Goal: Transaction & Acquisition: Book appointment/travel/reservation

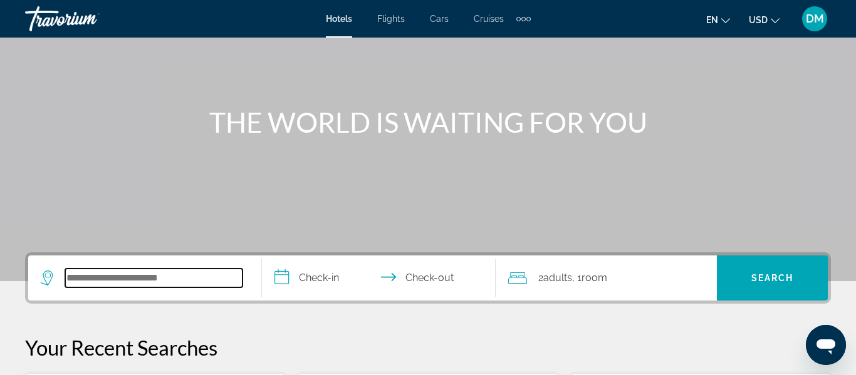
click at [123, 273] on input "Search widget" at bounding box center [153, 278] width 177 height 19
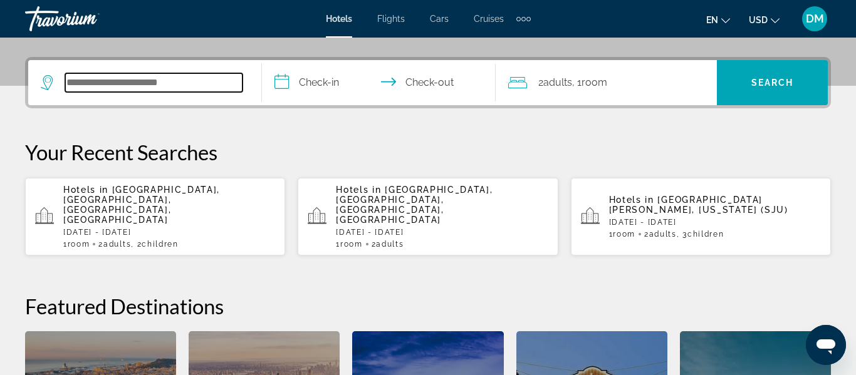
scroll to position [306, 0]
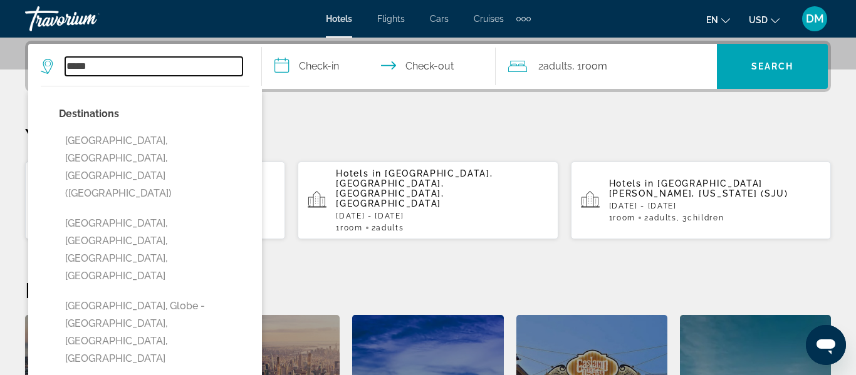
type input "*****"
click at [646, 278] on h2 "Featured Destinations" at bounding box center [428, 290] width 806 height 25
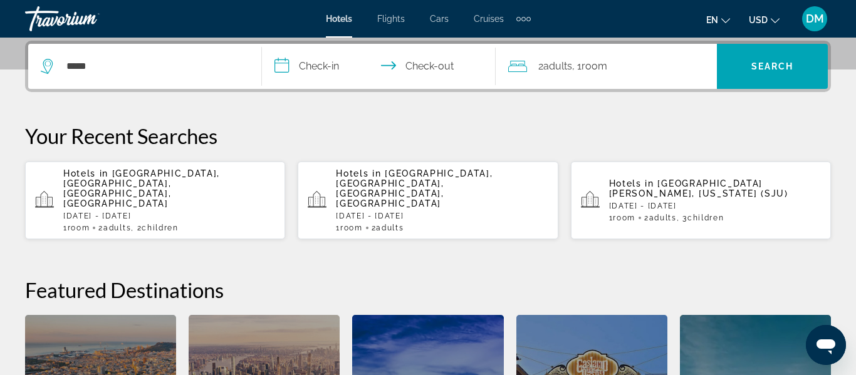
click at [153, 185] on p "Hotels in [GEOGRAPHIC_DATA], [GEOGRAPHIC_DATA], [GEOGRAPHIC_DATA], [GEOGRAPHIC_…" at bounding box center [169, 189] width 212 height 40
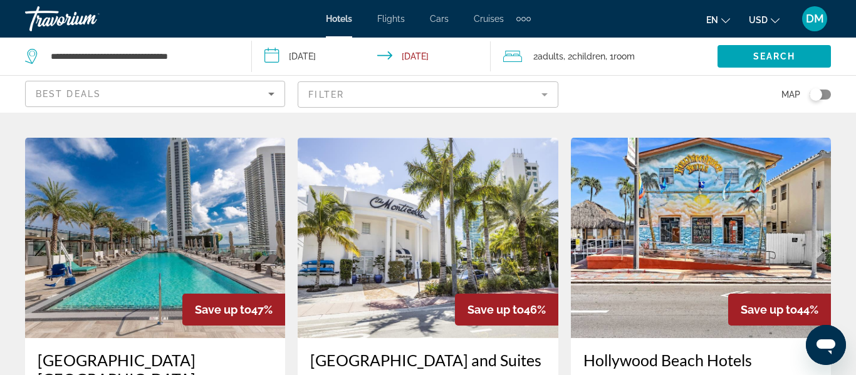
scroll to position [533, 0]
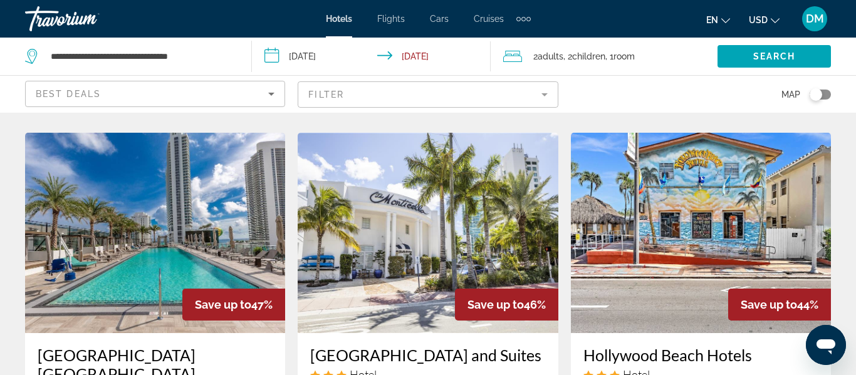
click at [498, 231] on img "Main content" at bounding box center [428, 233] width 260 height 201
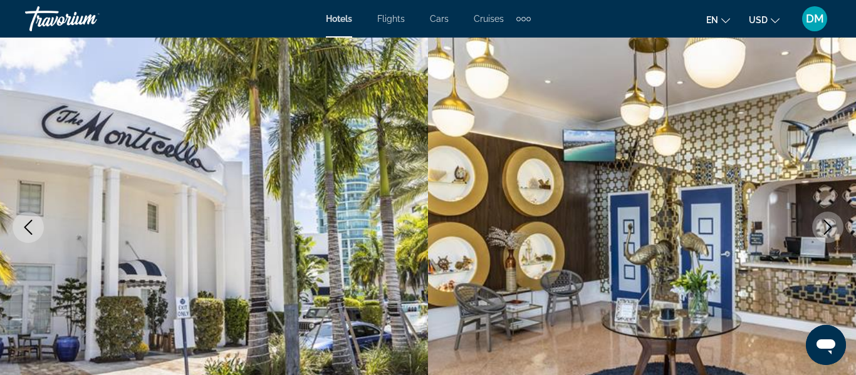
scroll to position [114, 0]
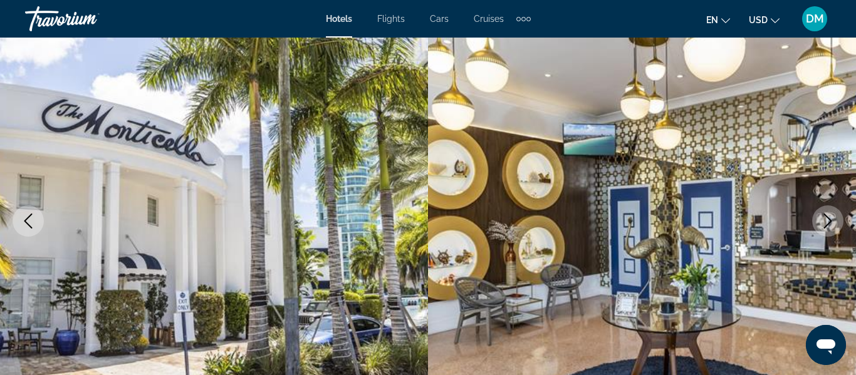
click at [825, 218] on icon "Next image" at bounding box center [827, 221] width 15 height 15
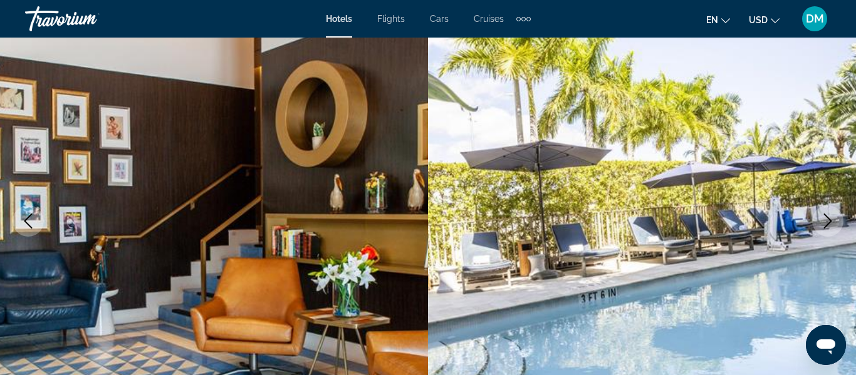
click at [827, 216] on icon "Next image" at bounding box center [827, 221] width 15 height 15
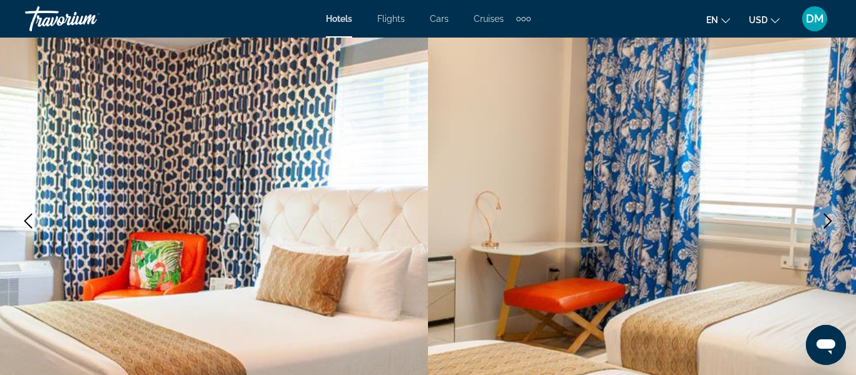
click at [837, 216] on button "Next image" at bounding box center [827, 221] width 31 height 31
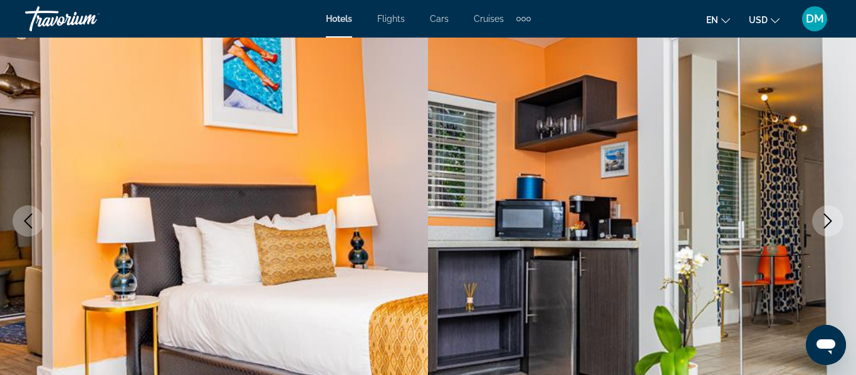
click at [844, 227] on img "Main content" at bounding box center [642, 221] width 428 height 595
click at [835, 221] on button "Next image" at bounding box center [827, 221] width 31 height 31
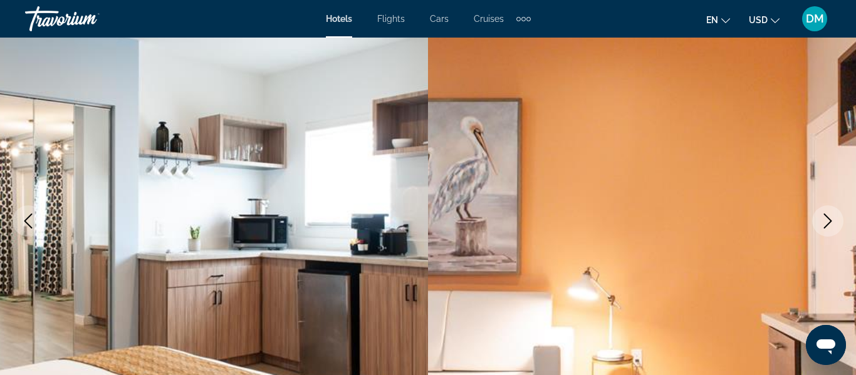
click at [831, 227] on icon "Next image" at bounding box center [827, 221] width 15 height 15
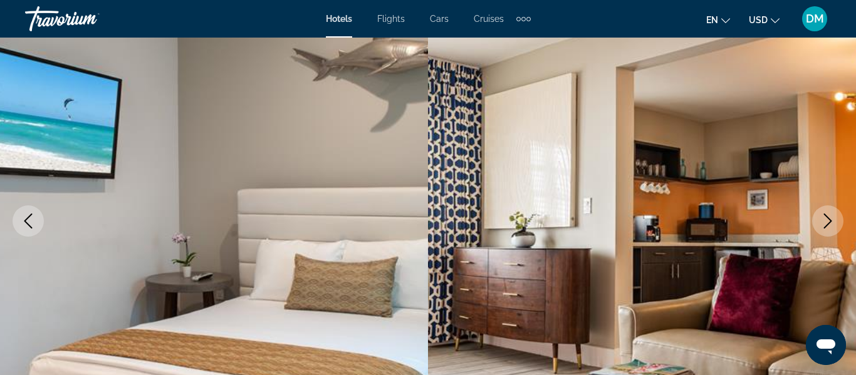
click at [847, 226] on img "Main content" at bounding box center [642, 221] width 428 height 595
click at [833, 230] on button "Next image" at bounding box center [827, 221] width 31 height 31
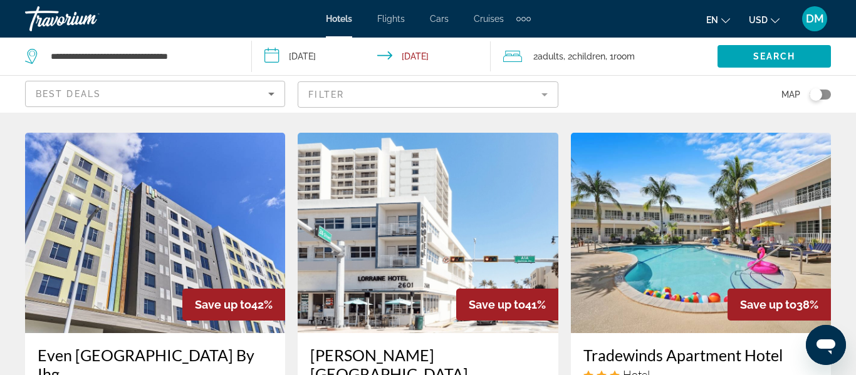
click at [813, 96] on div "Toggle map" at bounding box center [816, 94] width 13 height 13
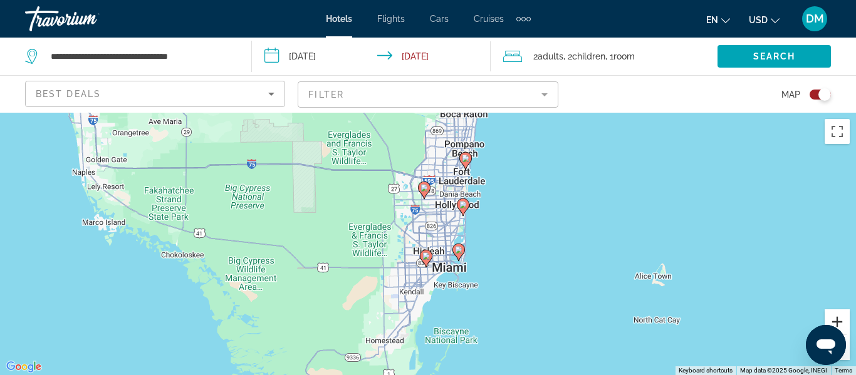
click at [843, 320] on button "Zoom in" at bounding box center [837, 322] width 25 height 25
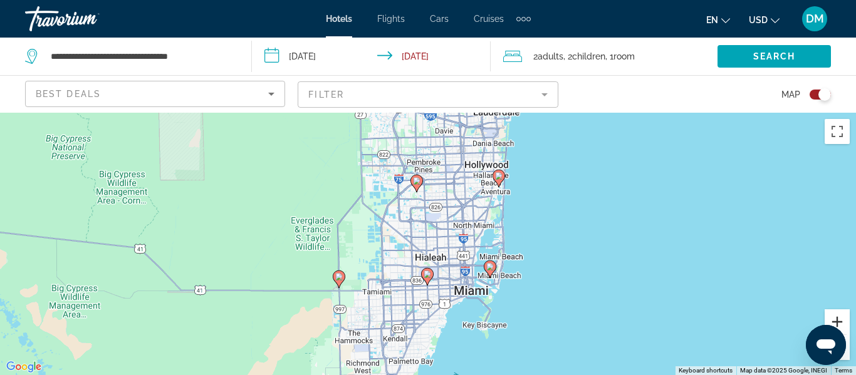
click at [842, 318] on button "Zoom in" at bounding box center [837, 322] width 25 height 25
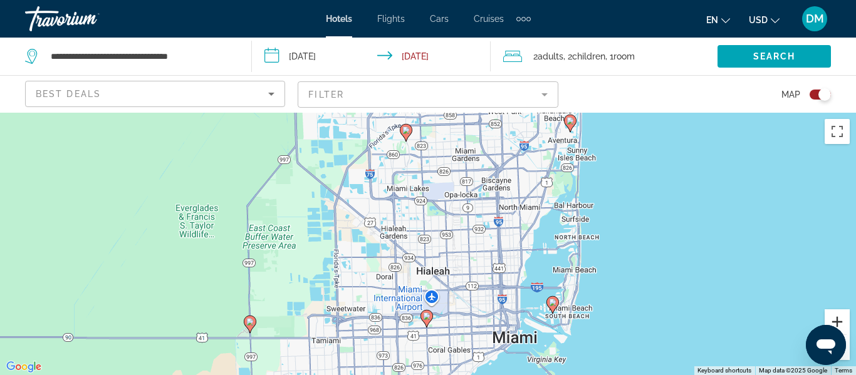
click at [844, 318] on button "Zoom in" at bounding box center [837, 322] width 25 height 25
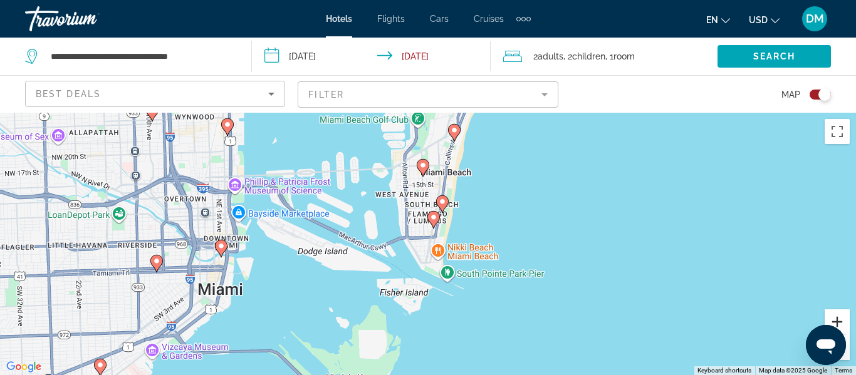
click at [843, 321] on button "Zoom in" at bounding box center [837, 322] width 25 height 25
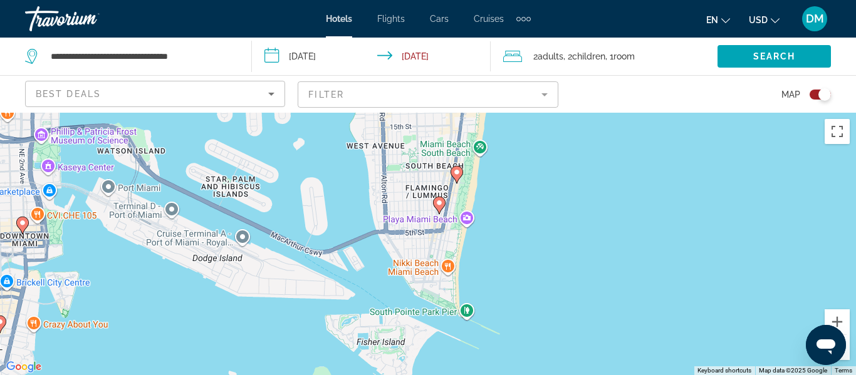
click at [439, 207] on icon "Main content" at bounding box center [439, 205] width 11 height 16
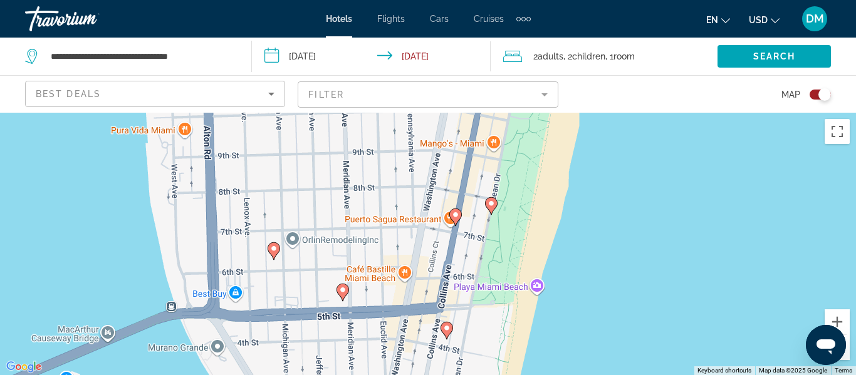
click at [453, 224] on gmp-advanced-marker "Main content" at bounding box center [455, 217] width 13 height 19
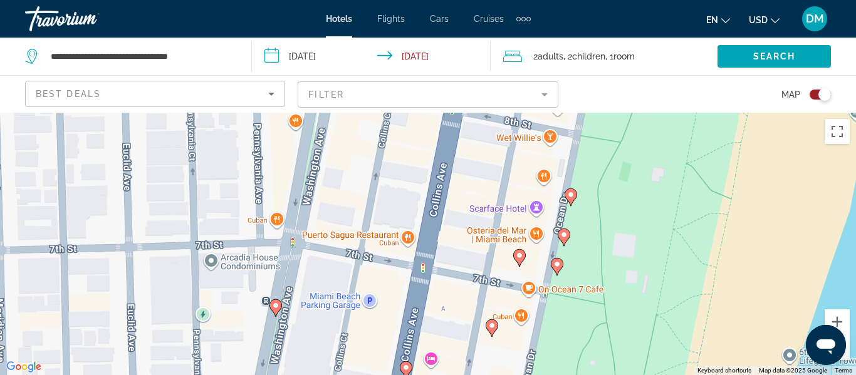
click at [518, 257] on image "Main content" at bounding box center [520, 256] width 8 height 8
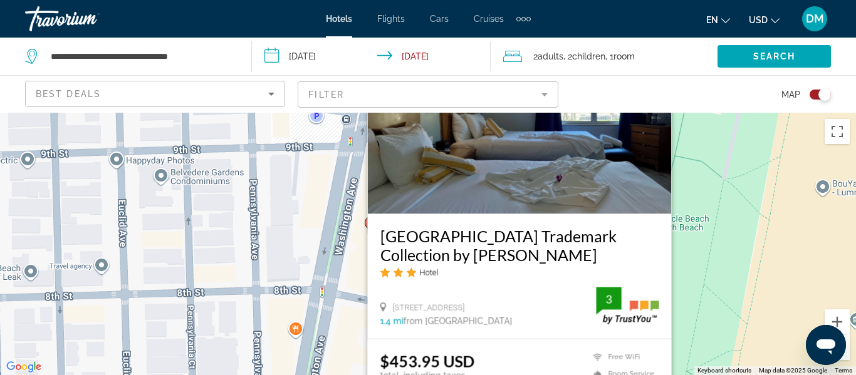
click at [736, 243] on div "To navigate, press the arrow keys. To activate drag with keyboard, press Alt + …" at bounding box center [428, 244] width 856 height 263
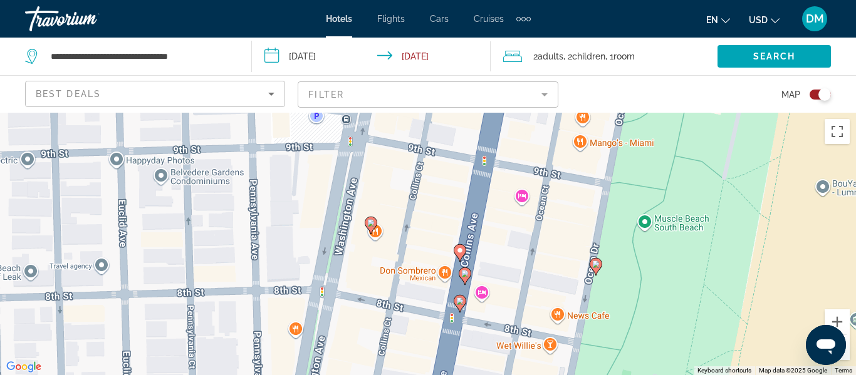
click at [371, 222] on image "Main content" at bounding box center [371, 223] width 8 height 8
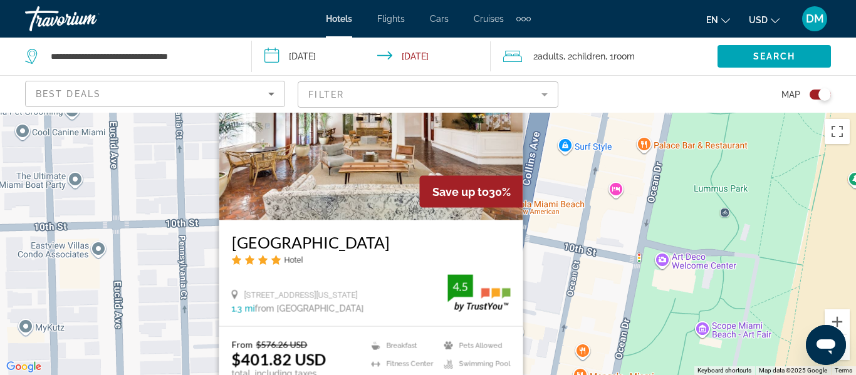
click at [705, 217] on div "To navigate, press the arrow keys. To activate drag with keyboard, press Alt + …" at bounding box center [428, 244] width 856 height 263
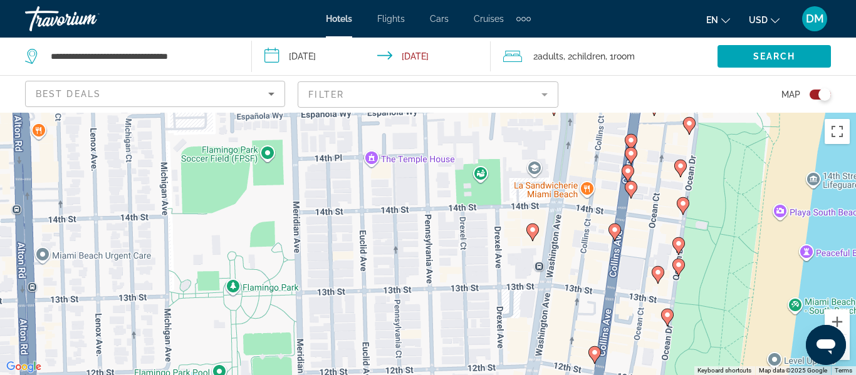
click at [620, 234] on gmp-advanced-marker "Main content" at bounding box center [614, 232] width 13 height 19
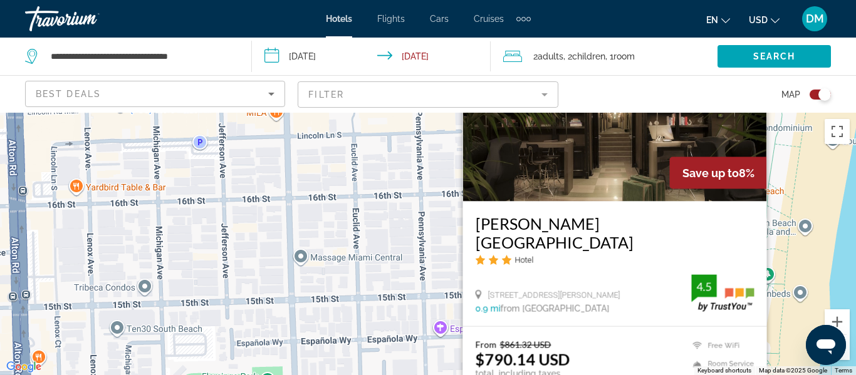
click at [822, 247] on div "To navigate, press the arrow keys. To activate drag with keyboard, press Alt + …" at bounding box center [428, 244] width 856 height 263
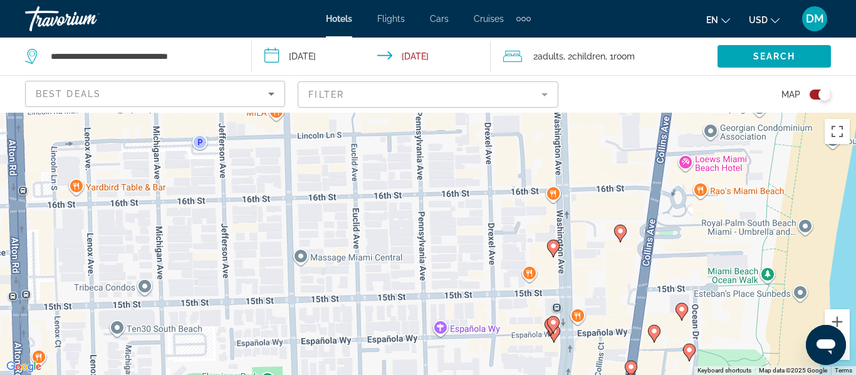
click at [620, 228] on image "Main content" at bounding box center [621, 231] width 8 height 8
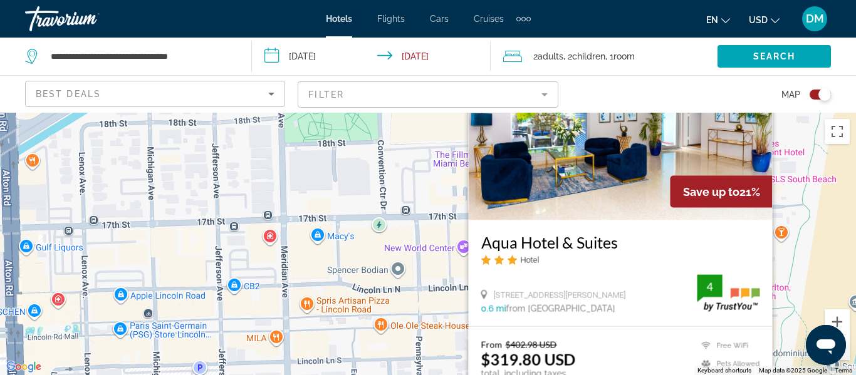
click at [819, 268] on div "To navigate, press the arrow keys. To activate drag with keyboard, press Alt + …" at bounding box center [428, 244] width 856 height 263
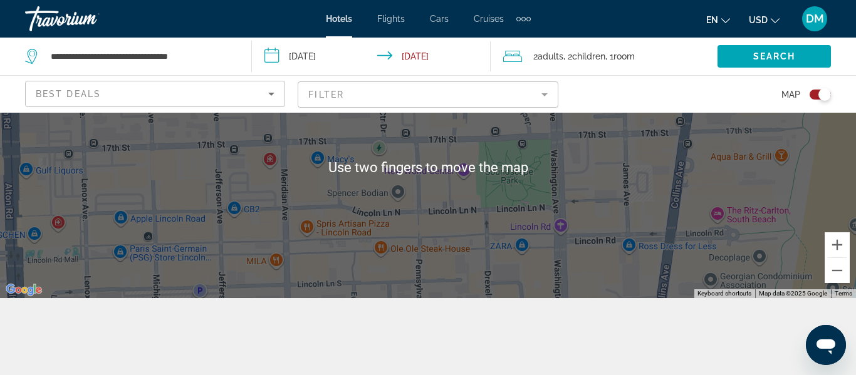
scroll to position [76, 0]
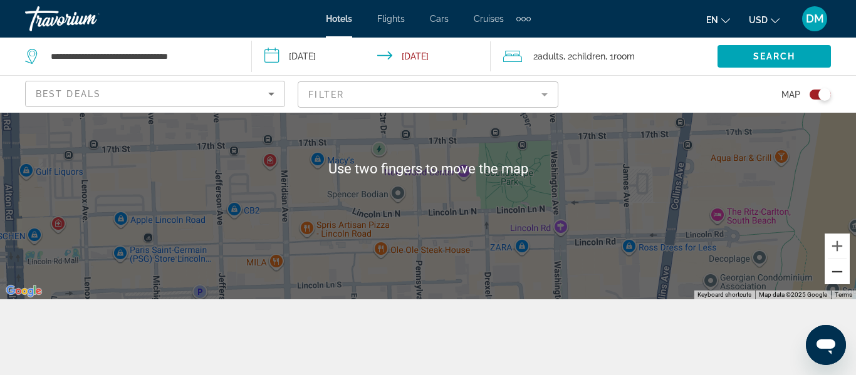
click at [841, 280] on button "Zoom out" at bounding box center [837, 271] width 25 height 25
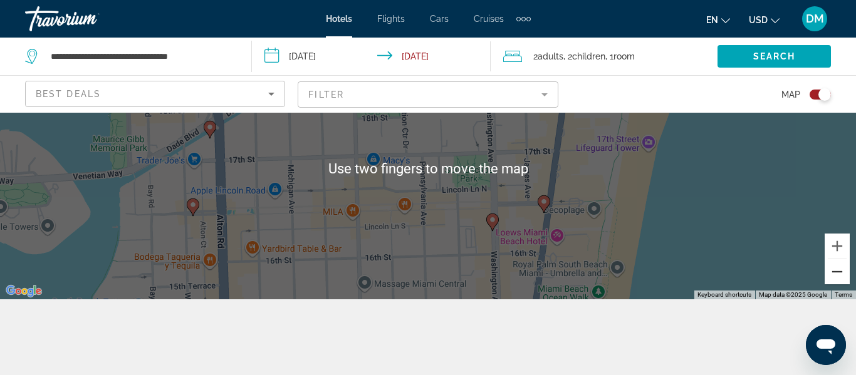
click at [838, 273] on button "Zoom out" at bounding box center [837, 271] width 25 height 25
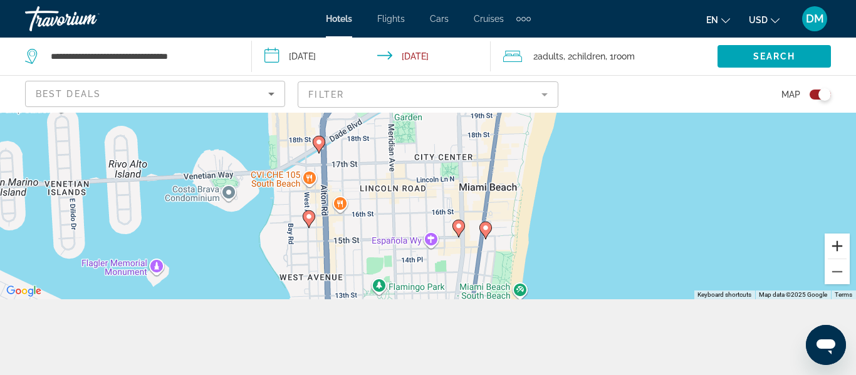
click at [840, 245] on button "Zoom in" at bounding box center [837, 246] width 25 height 25
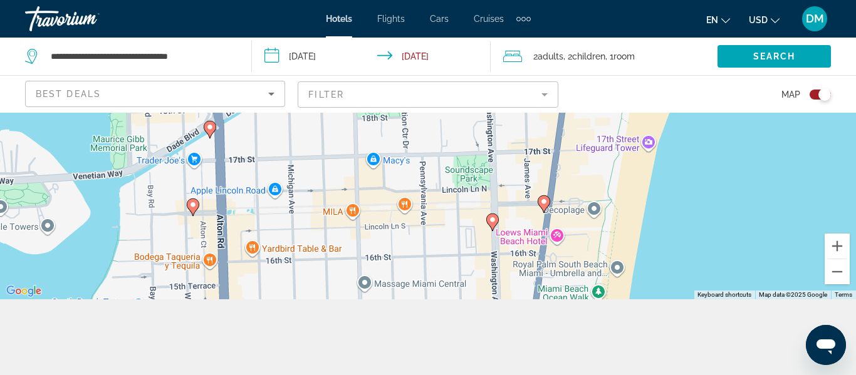
click at [493, 220] on image "Main content" at bounding box center [493, 220] width 8 height 8
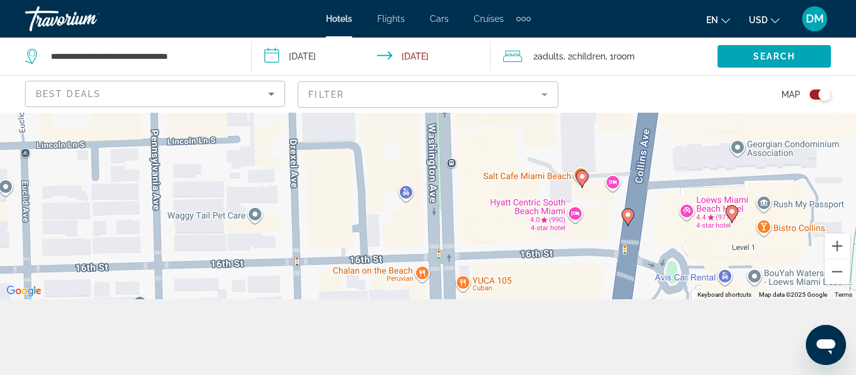
click at [733, 216] on icon "Main content" at bounding box center [731, 214] width 11 height 16
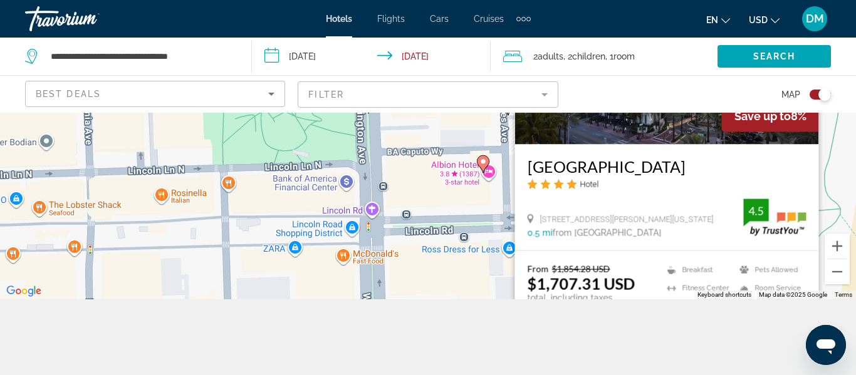
click at [838, 172] on div "To navigate, press the arrow keys. To activate drag with keyboard, press Alt + …" at bounding box center [428, 168] width 856 height 263
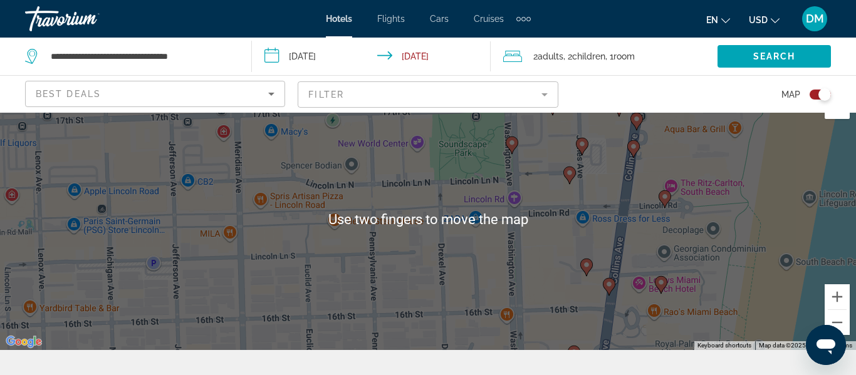
scroll to position [0, 0]
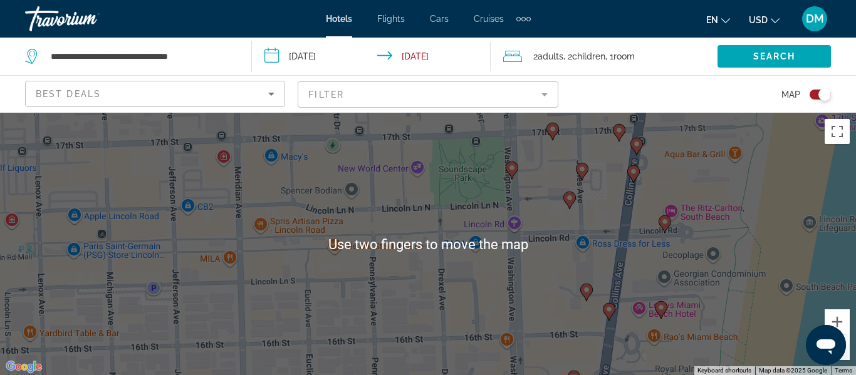
click at [635, 179] on icon "Main content" at bounding box center [633, 173] width 11 height 16
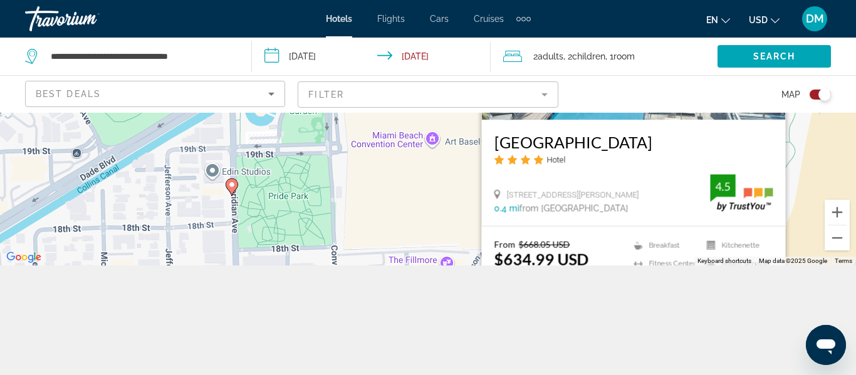
scroll to position [113, 0]
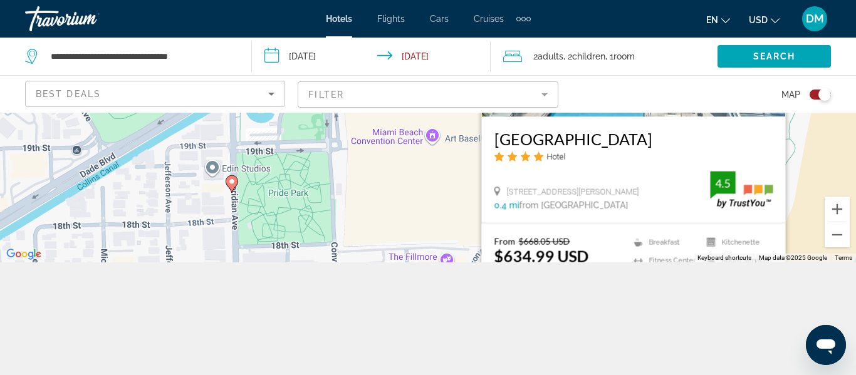
click at [846, 248] on div "To navigate, press the arrow keys. To activate drag with keyboard, press Alt + …" at bounding box center [428, 131] width 856 height 263
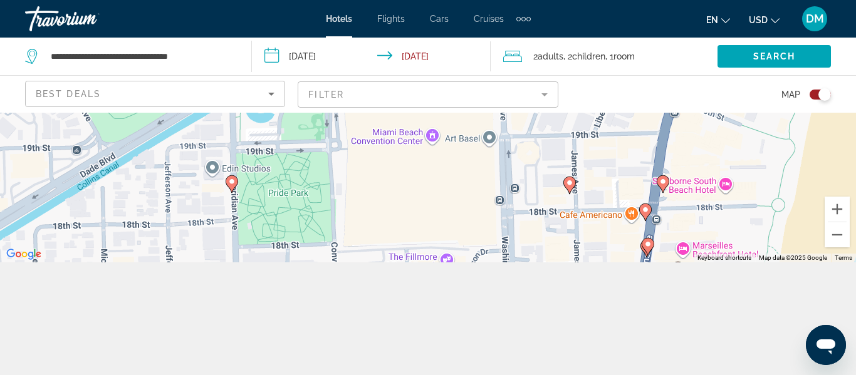
click at [666, 183] on image "Main content" at bounding box center [663, 182] width 8 height 8
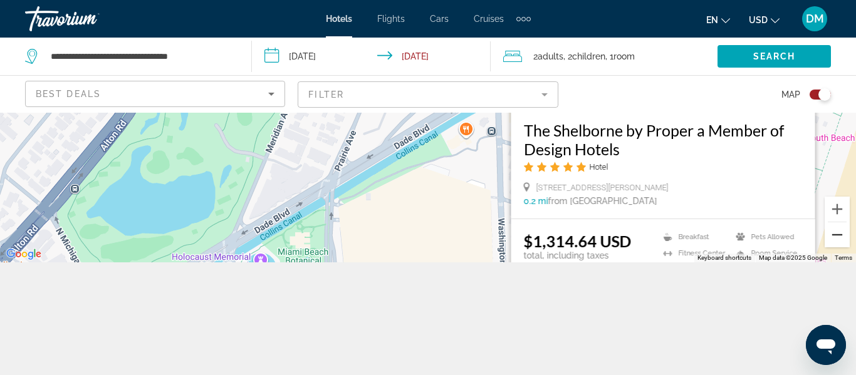
click at [843, 246] on button "Zoom out" at bounding box center [837, 234] width 25 height 25
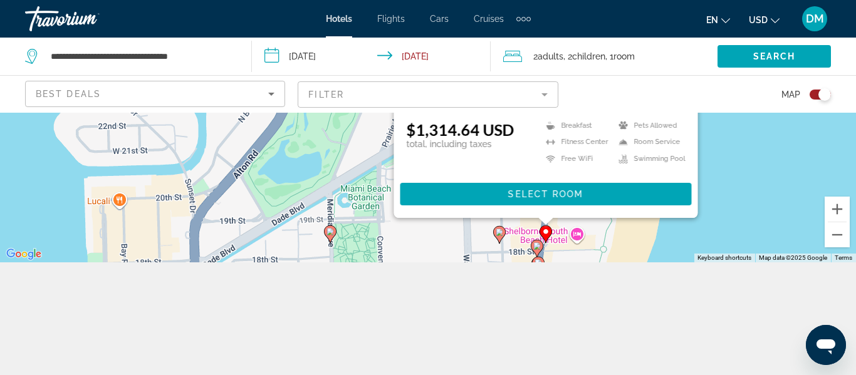
click at [785, 208] on div "To navigate, press the arrow keys. To activate drag with keyboard, press Alt + …" at bounding box center [428, 131] width 856 height 263
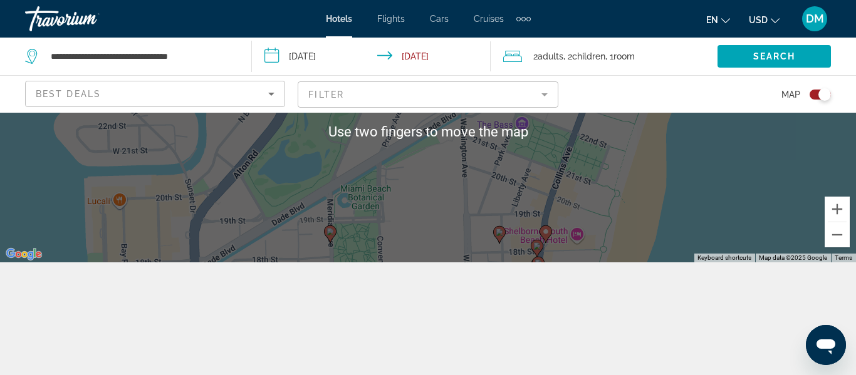
click at [498, 238] on icon "Main content" at bounding box center [499, 234] width 11 height 16
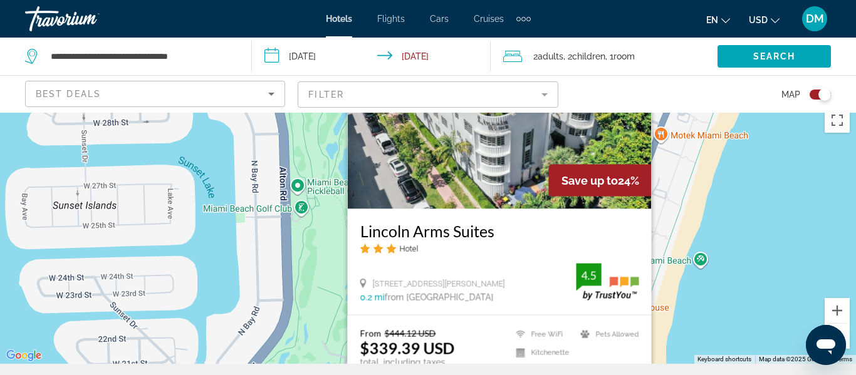
scroll to position [0, 0]
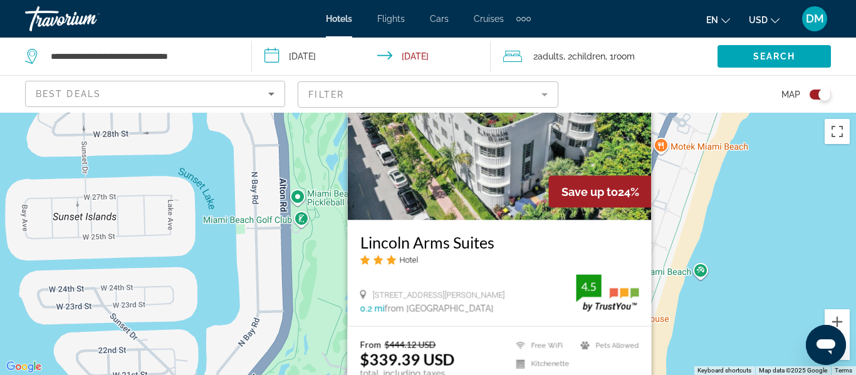
click at [824, 99] on div "Toggle map" at bounding box center [824, 94] width 13 height 13
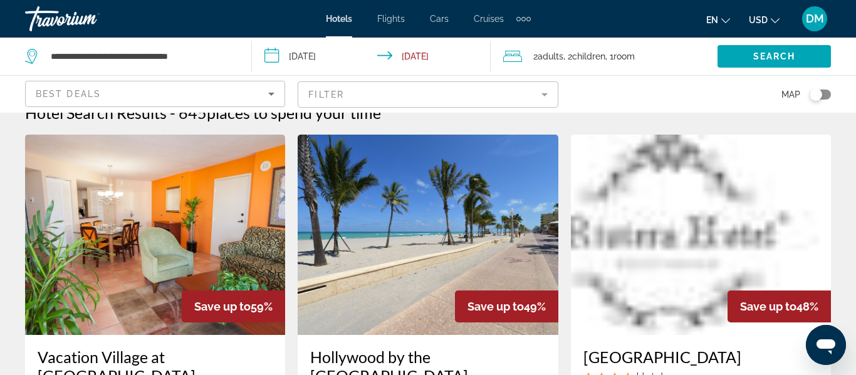
scroll to position [18, 0]
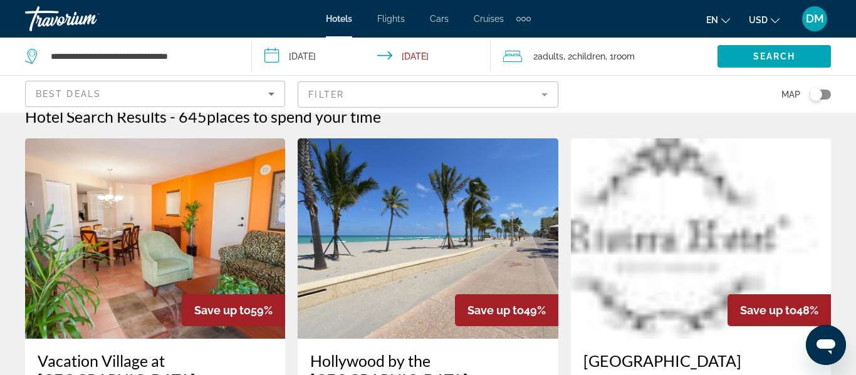
click at [818, 94] on div "Toggle map" at bounding box center [816, 94] width 13 height 13
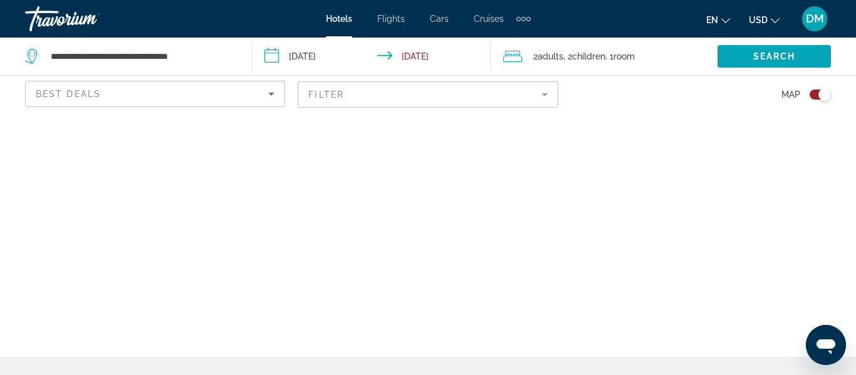
scroll to position [0, 0]
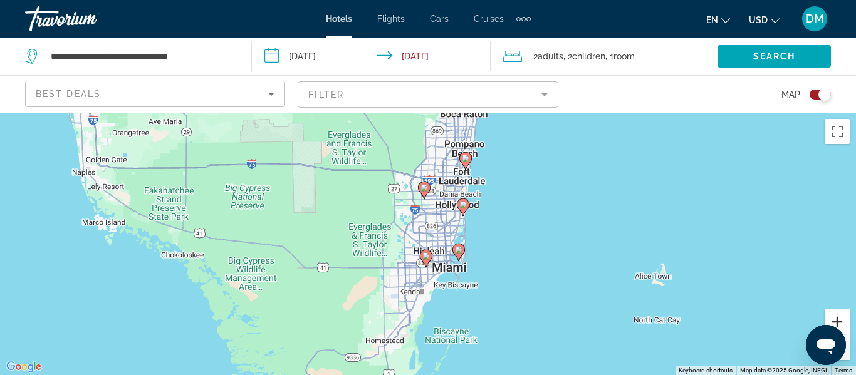
click at [838, 318] on button "Zoom in" at bounding box center [837, 322] width 25 height 25
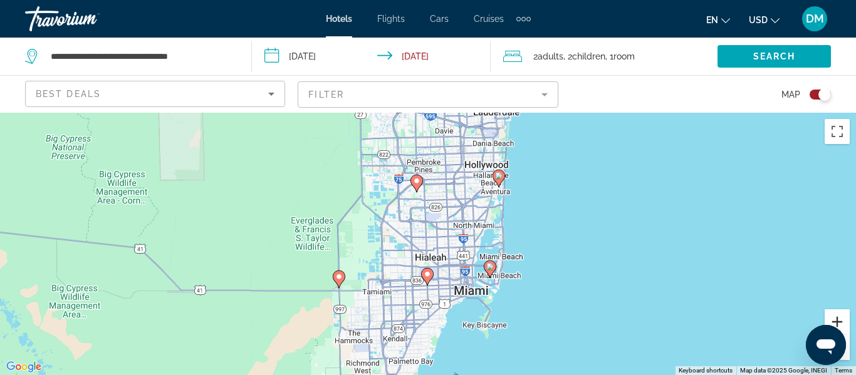
click at [838, 318] on button "Zoom in" at bounding box center [837, 322] width 25 height 25
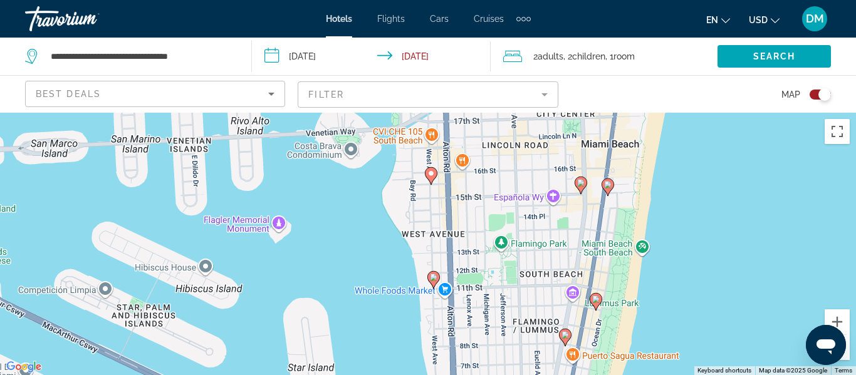
click at [583, 188] on icon "Main content" at bounding box center [580, 185] width 11 height 16
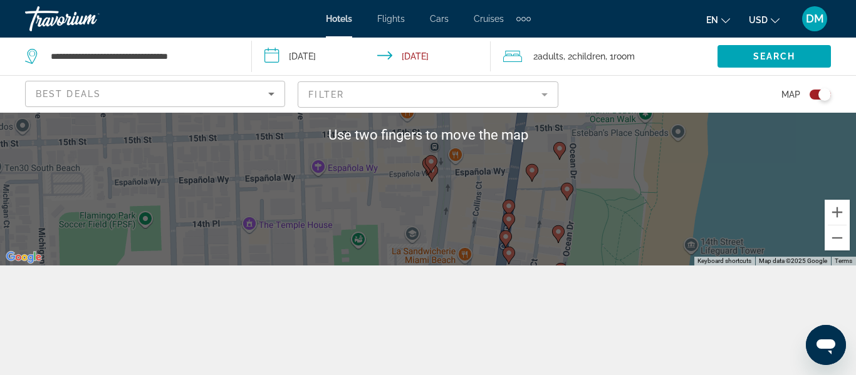
scroll to position [110, 0]
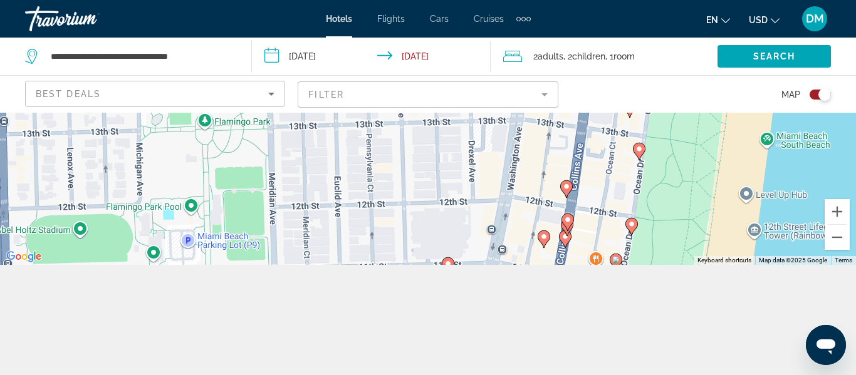
click at [565, 192] on icon "Main content" at bounding box center [566, 188] width 11 height 16
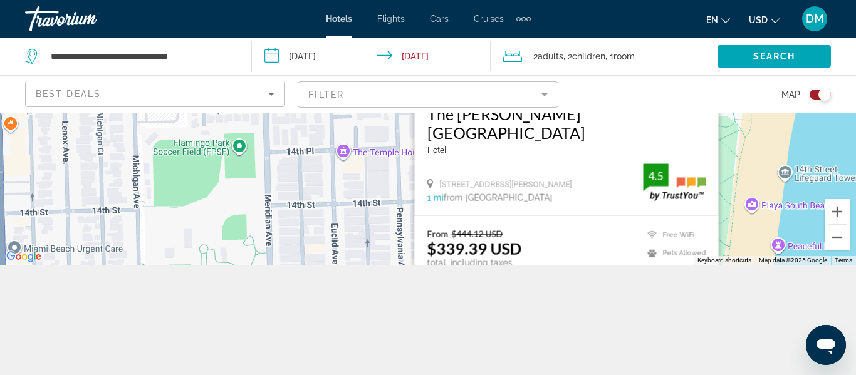
click at [533, 140] on h3 "The [PERSON_NAME][GEOGRAPHIC_DATA]" at bounding box center [566, 123] width 279 height 38
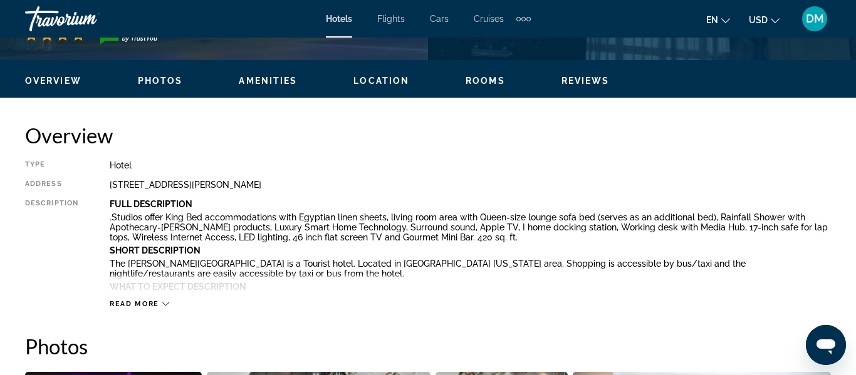
scroll to position [566, 0]
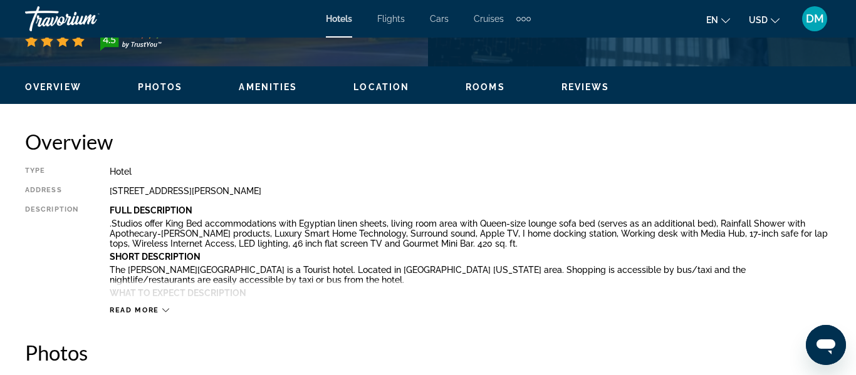
click at [163, 313] on icon "Main content" at bounding box center [165, 310] width 7 height 7
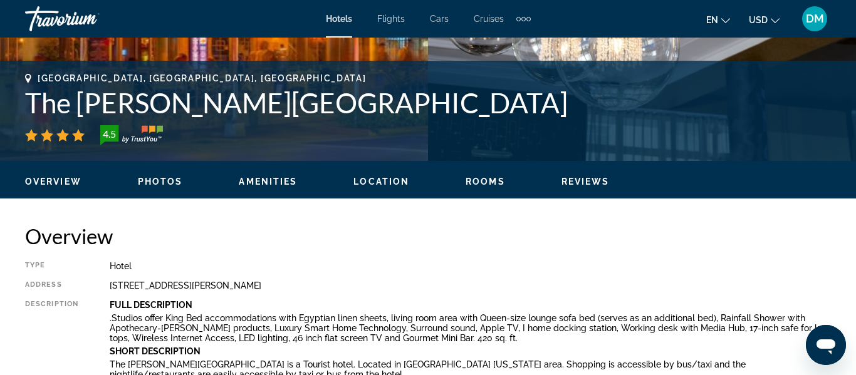
scroll to position [468, 0]
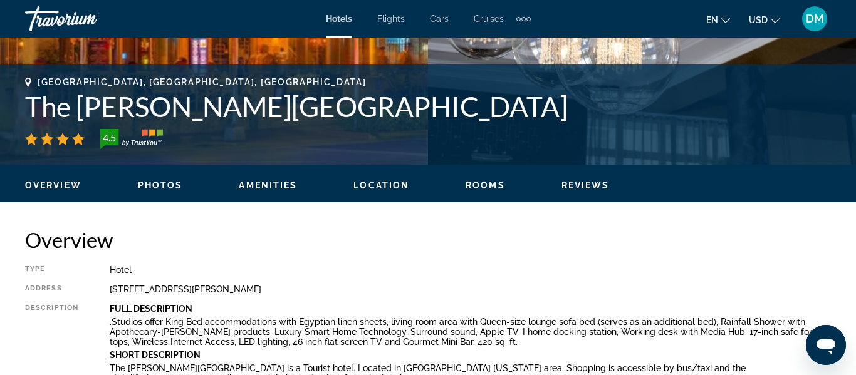
click at [291, 190] on button "Amenities" at bounding box center [268, 185] width 58 height 11
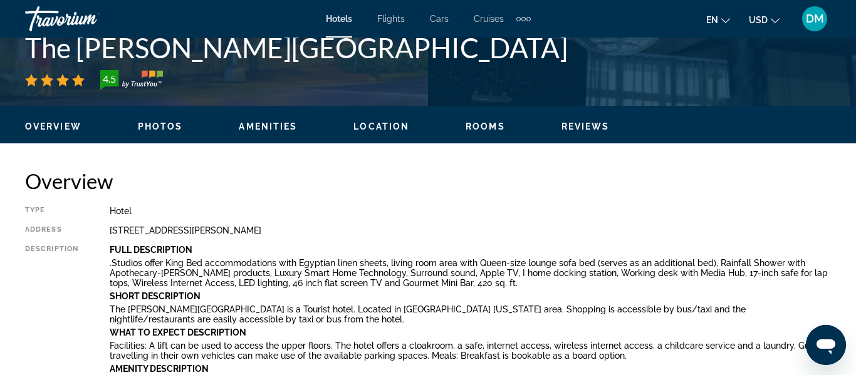
scroll to position [524, 0]
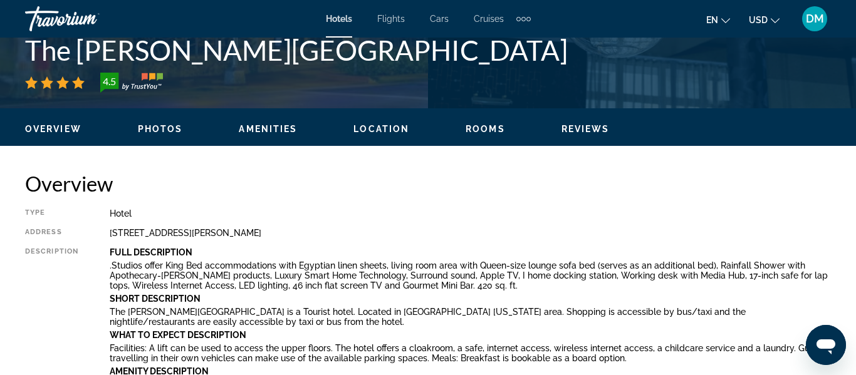
click at [486, 142] on div "Overview Photos Amenities Location Rooms Reviews Check Availability" at bounding box center [428, 127] width 856 height 39
click at [486, 133] on span "Rooms" at bounding box center [485, 129] width 39 height 10
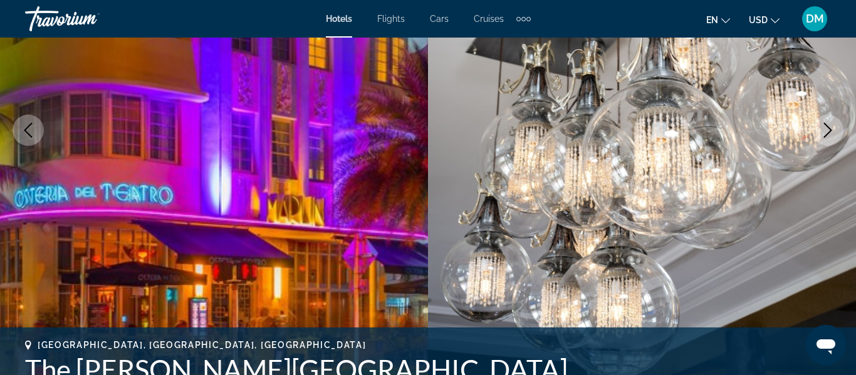
scroll to position [0, 0]
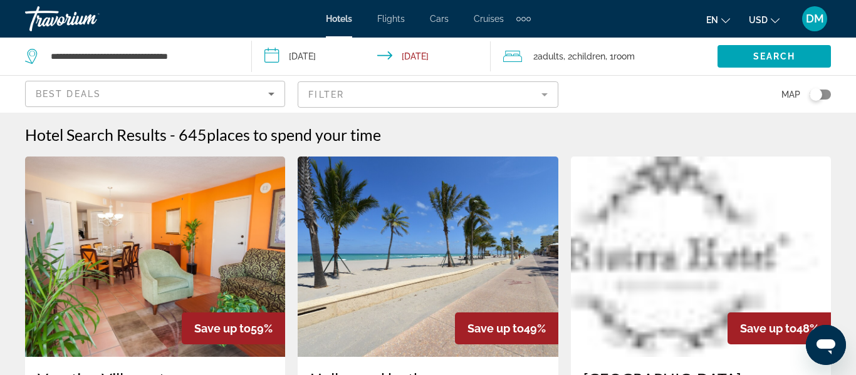
click at [535, 92] on mat-form-field "Filter" at bounding box center [428, 94] width 260 height 26
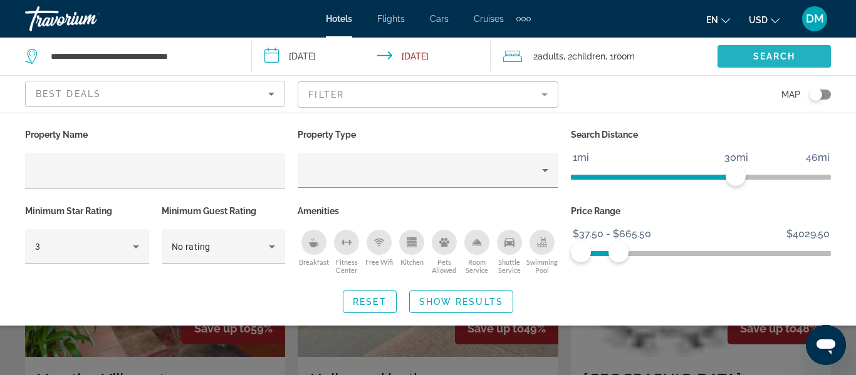
click at [756, 65] on span "Search widget" at bounding box center [773, 56] width 113 height 30
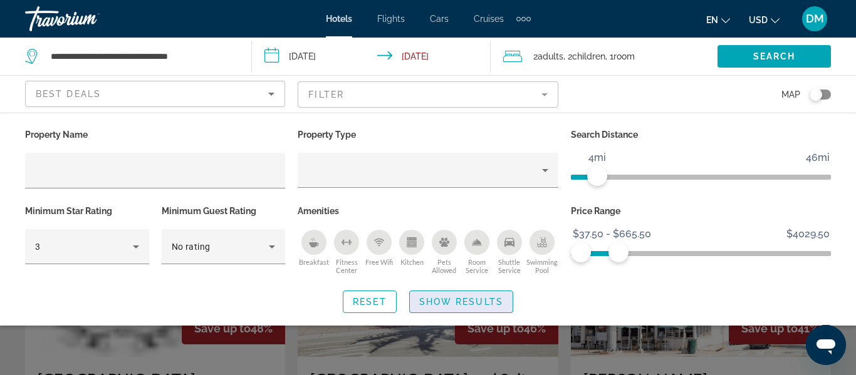
click at [481, 305] on span "Show Results" at bounding box center [461, 302] width 84 height 10
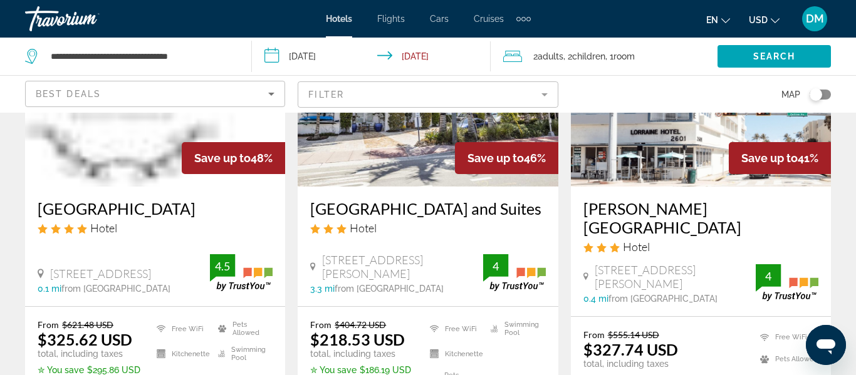
scroll to position [177, 0]
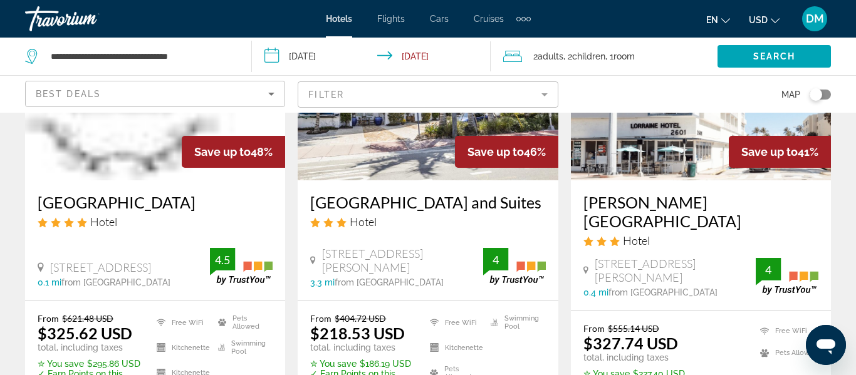
click at [80, 176] on img "Main content" at bounding box center [155, 80] width 260 height 201
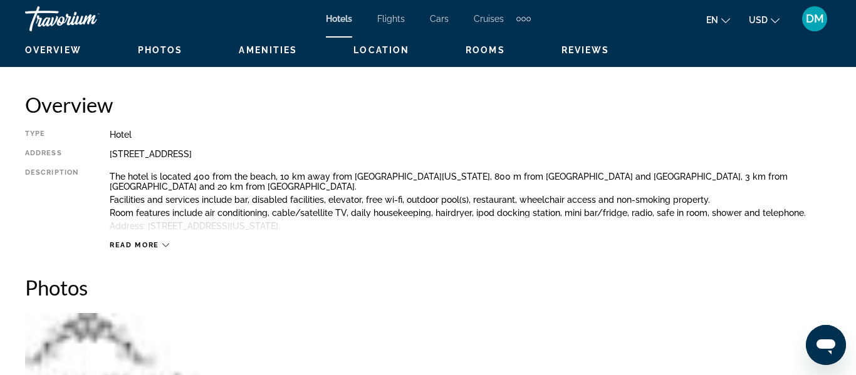
scroll to position [601, 0]
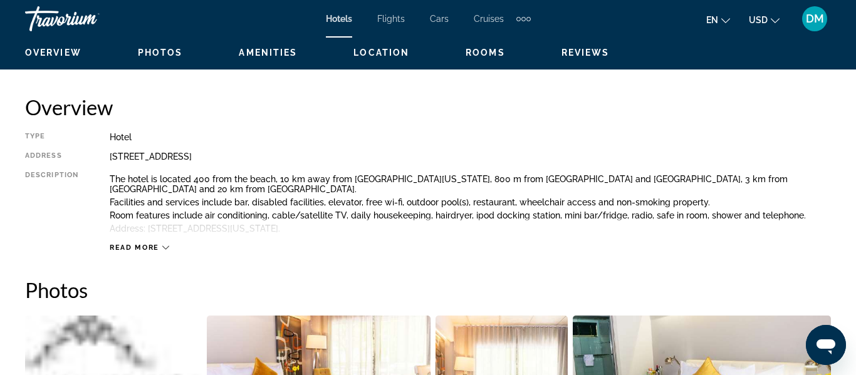
click at [163, 251] on icon "Main content" at bounding box center [165, 247] width 7 height 7
click at [478, 55] on span "Rooms" at bounding box center [485, 53] width 39 height 10
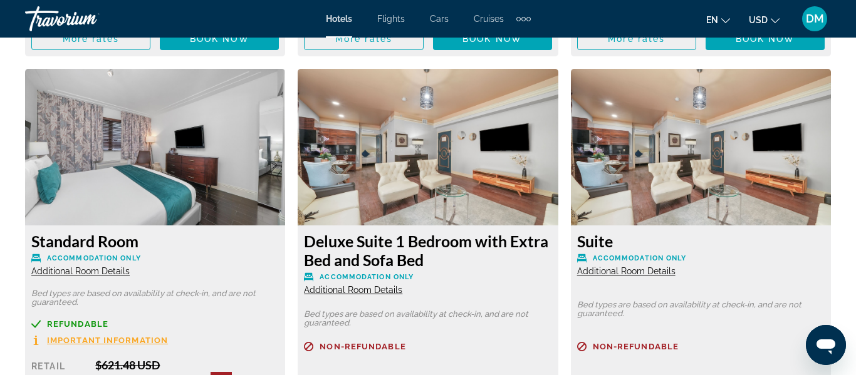
scroll to position [3708, 0]
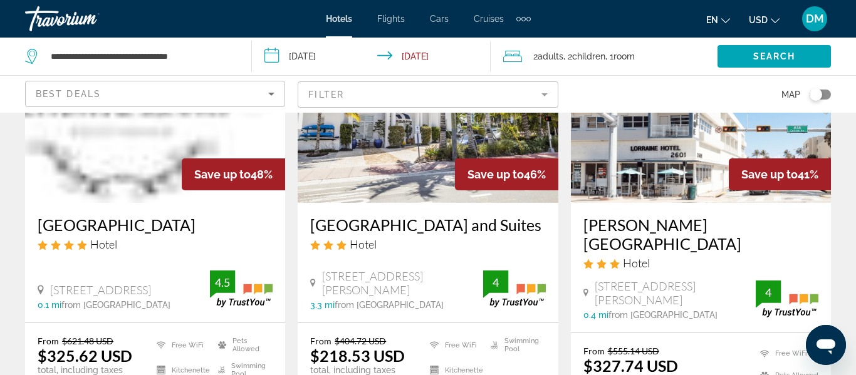
scroll to position [157, 0]
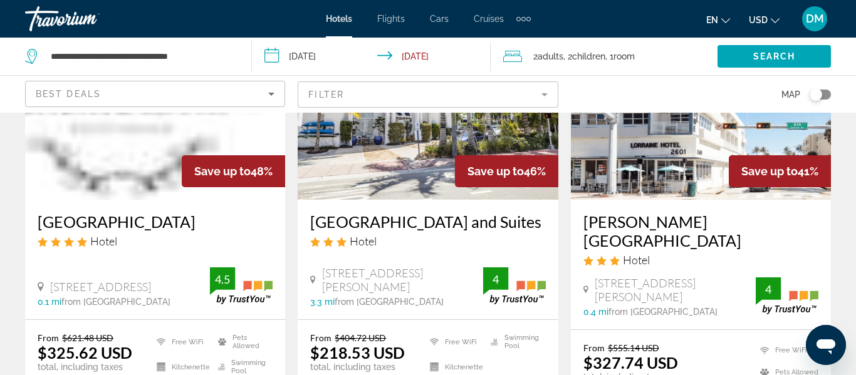
click at [834, 315] on app-hotels-search-item "Save up to 41% [PERSON_NAME][GEOGRAPHIC_DATA] Hotel [STREET_ADDRESS][PERSON_NAM…" at bounding box center [701, 227] width 273 height 457
click at [435, 166] on img "Main content" at bounding box center [428, 99] width 260 height 201
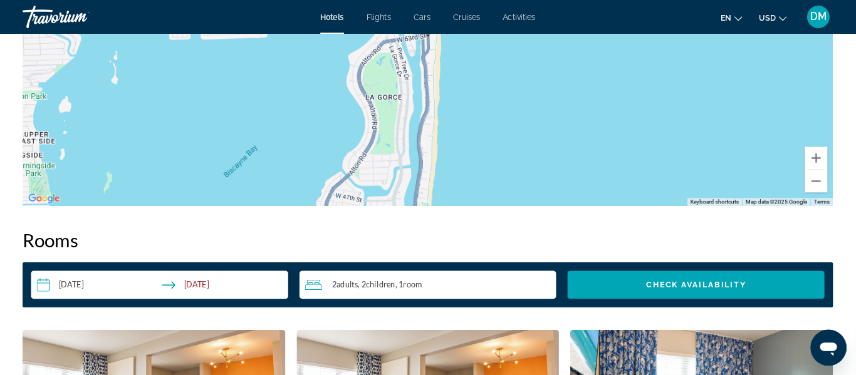
scroll to position [1408, 0]
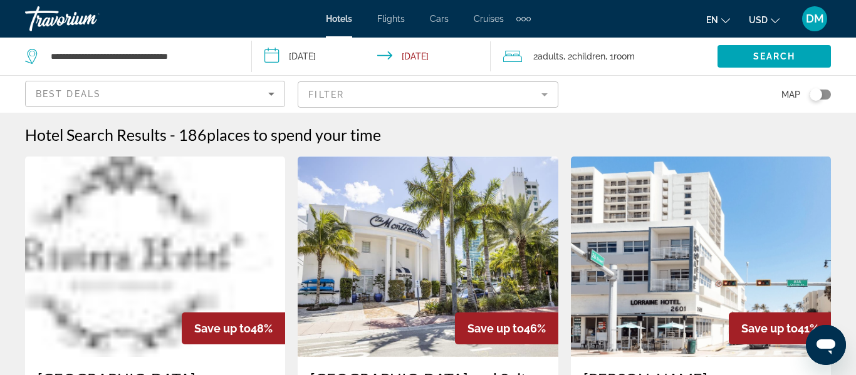
click at [811, 98] on div "Toggle map" at bounding box center [816, 94] width 13 height 13
